Goal: Navigation & Orientation: Find specific page/section

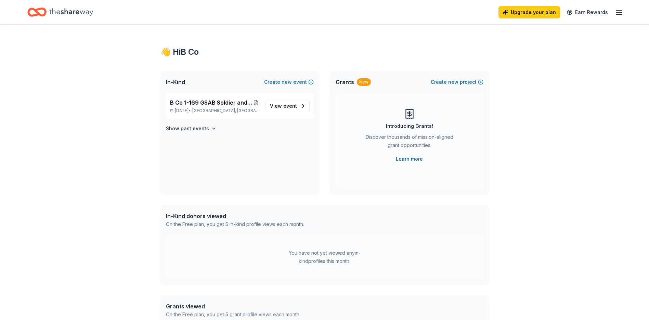
click at [619, 13] on icon "button" at bounding box center [619, 12] width 8 height 8
click at [84, 12] on icon "Home" at bounding box center [71, 12] width 44 height 14
click at [620, 13] on icon "button" at bounding box center [619, 12] width 8 height 8
click at [536, 53] on link "Account" at bounding box center [537, 53] width 22 height 7
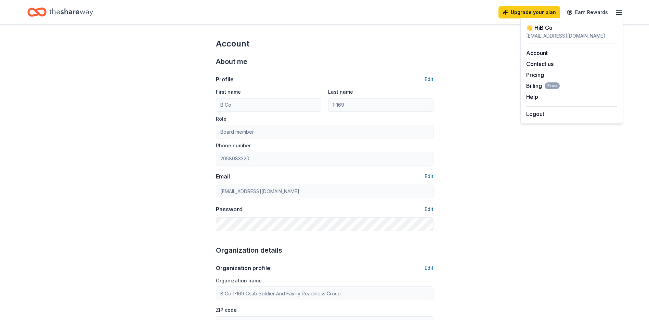
click at [430, 210] on button "Edit" at bounding box center [429, 209] width 9 height 8
click at [62, 10] on icon "Home" at bounding box center [71, 12] width 44 height 14
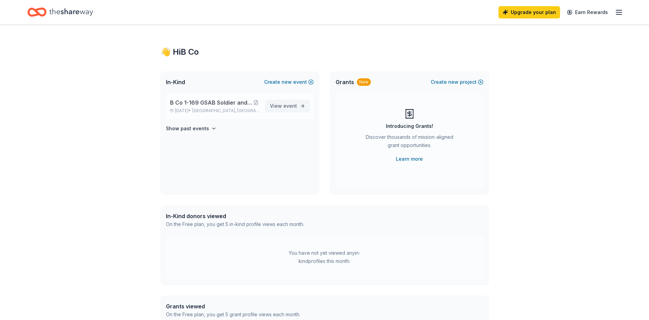
click at [300, 105] on link "View event" at bounding box center [288, 106] width 44 height 12
